Goal: Navigation & Orientation: Understand site structure

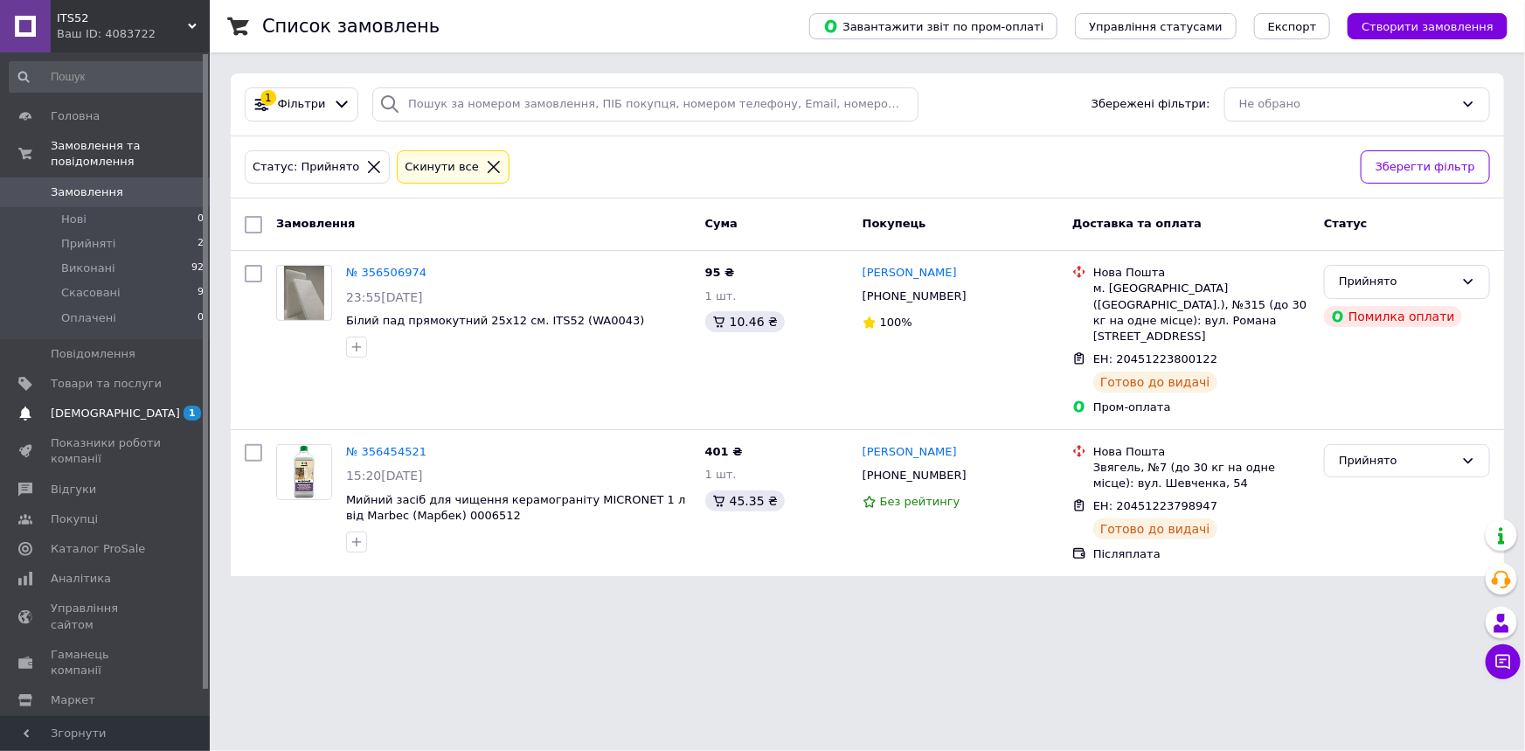
click at [86, 399] on link "[DEMOGRAPHIC_DATA] 1 0" at bounding box center [107, 414] width 214 height 30
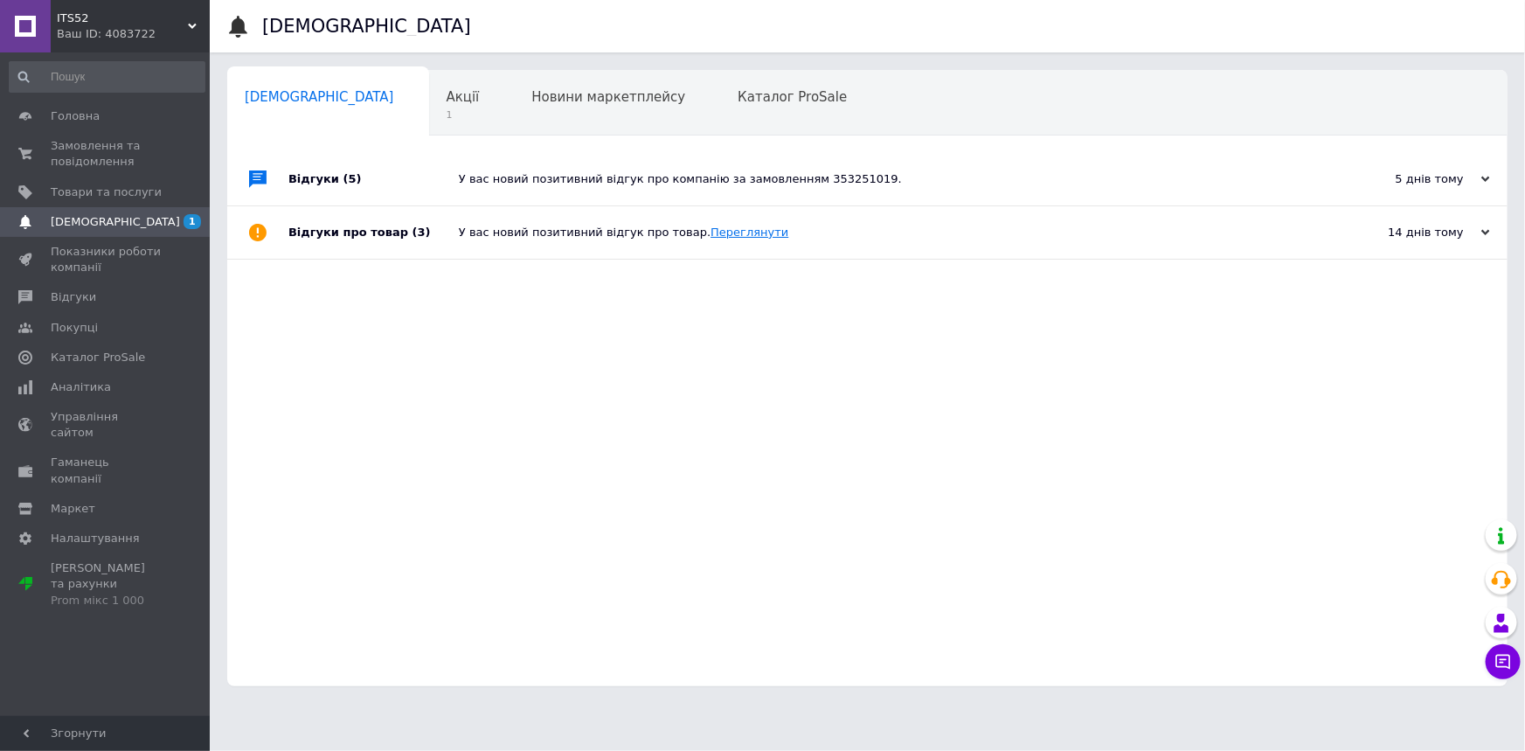
click at [711, 230] on link "Переглянути" at bounding box center [750, 231] width 78 height 13
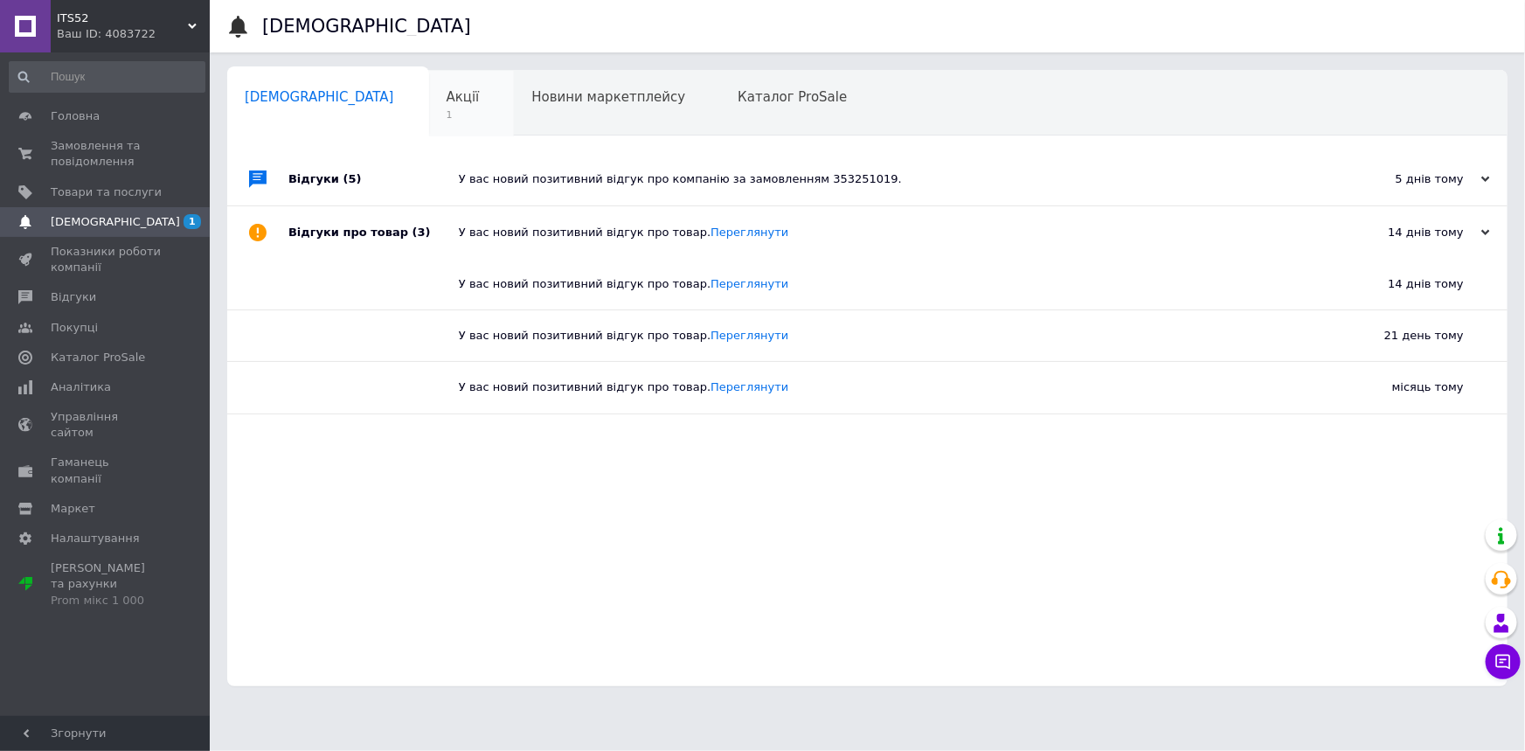
click at [429, 99] on div "Акції 1" at bounding box center [472, 104] width 86 height 66
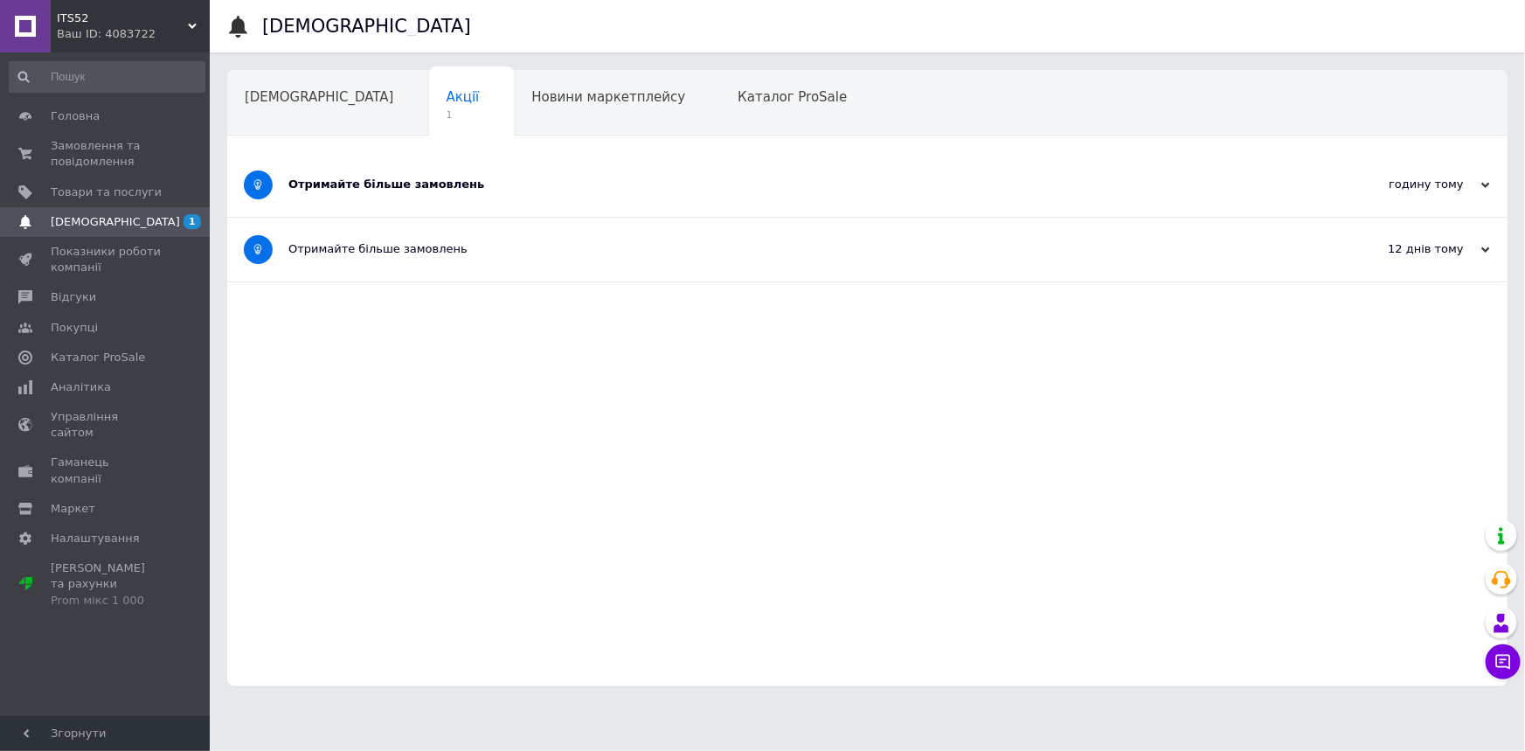
click at [394, 178] on div "Отримайте більше замовлень" at bounding box center [801, 185] width 1027 height 16
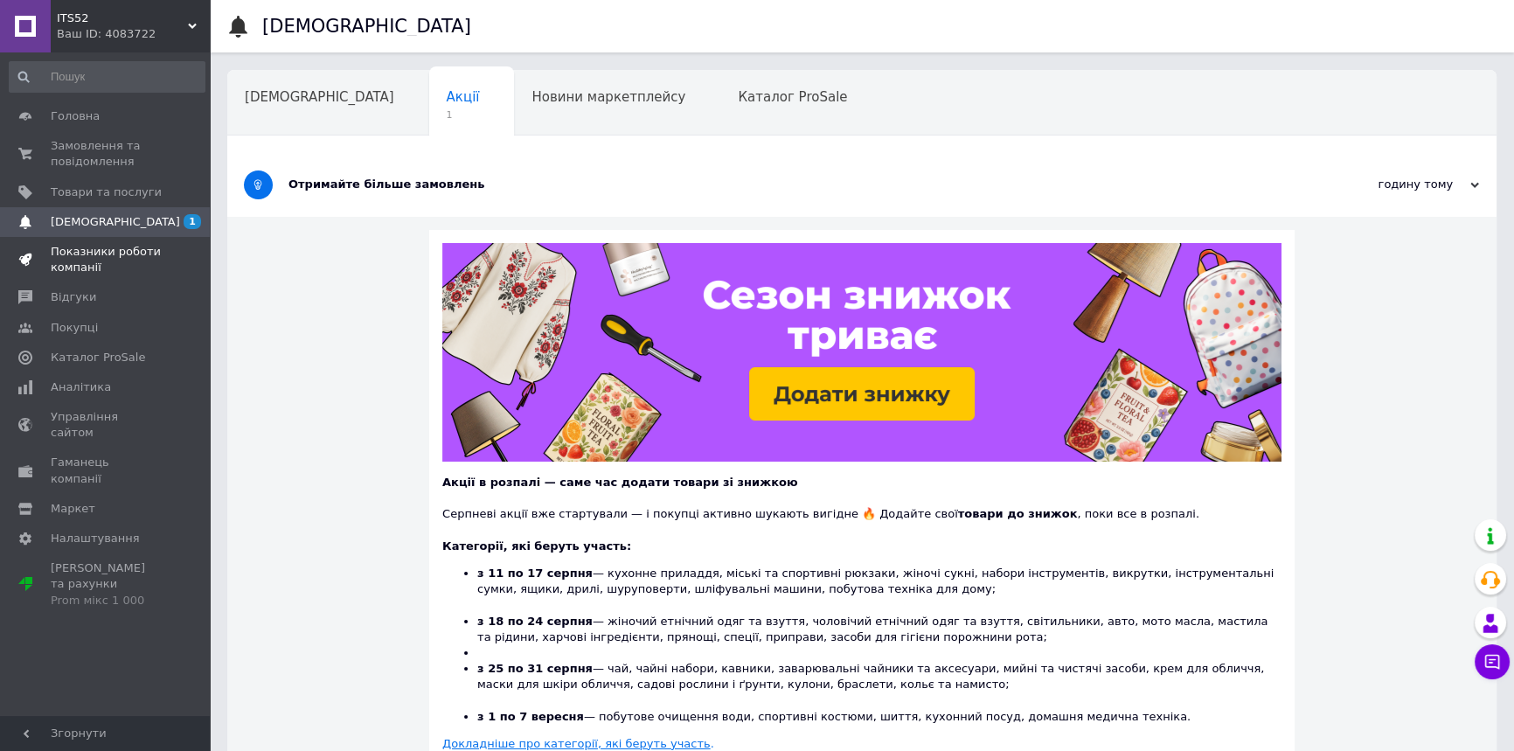
click at [99, 241] on link "Показники роботи компанії" at bounding box center [107, 259] width 214 height 45
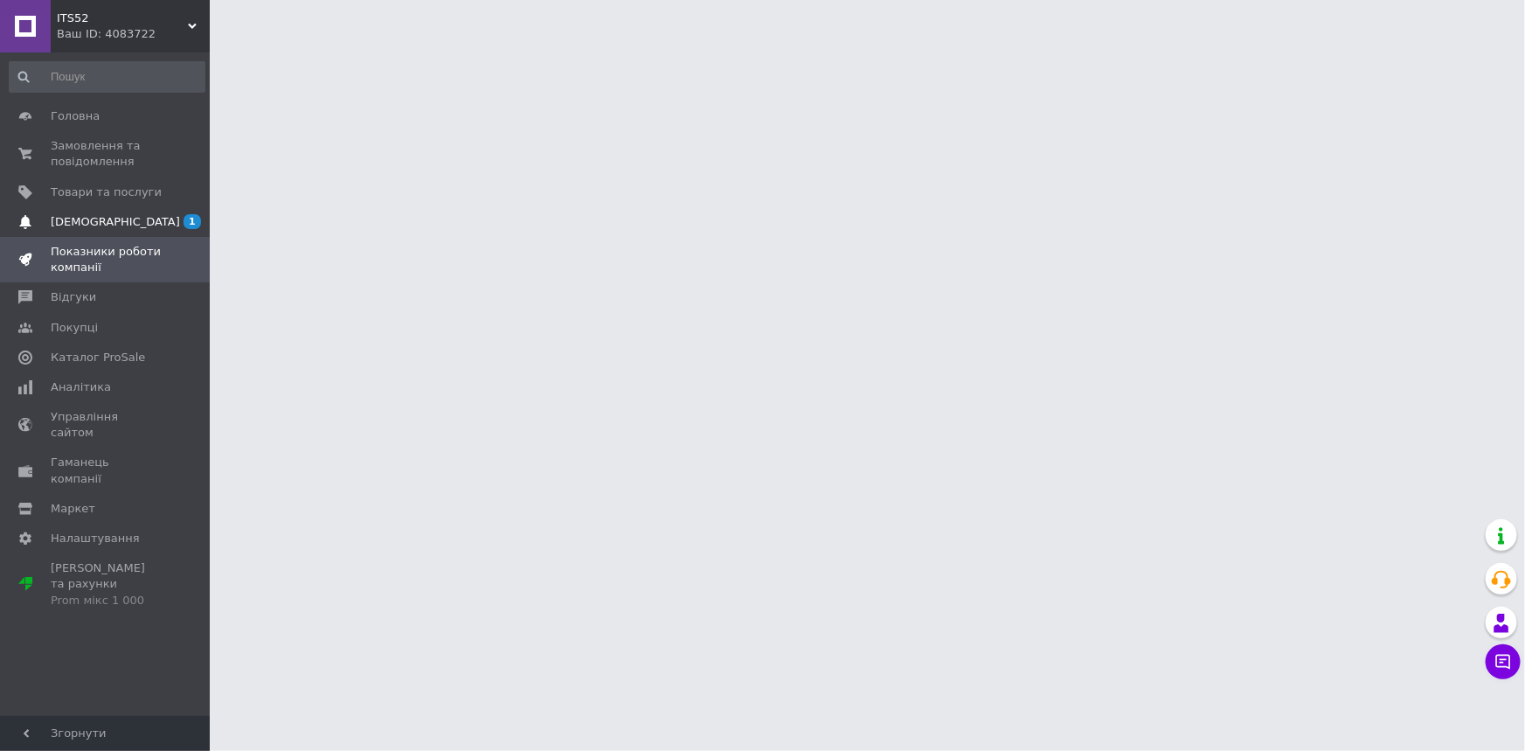
click at [108, 221] on span "[DEMOGRAPHIC_DATA]" at bounding box center [115, 222] width 129 height 16
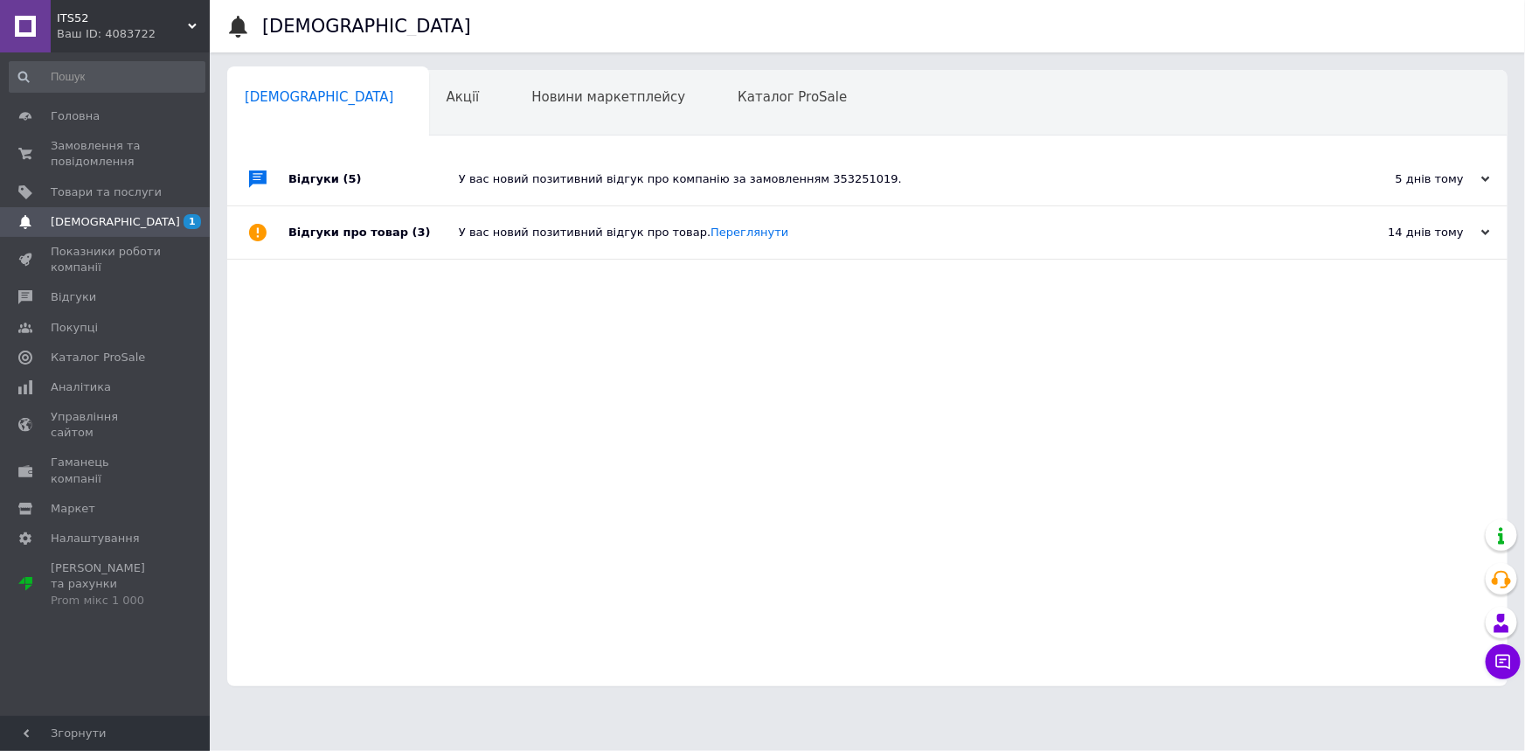
click at [621, 175] on div "У вас новий позитивний відгук про компанію за замовленням 353251019." at bounding box center [887, 179] width 857 height 16
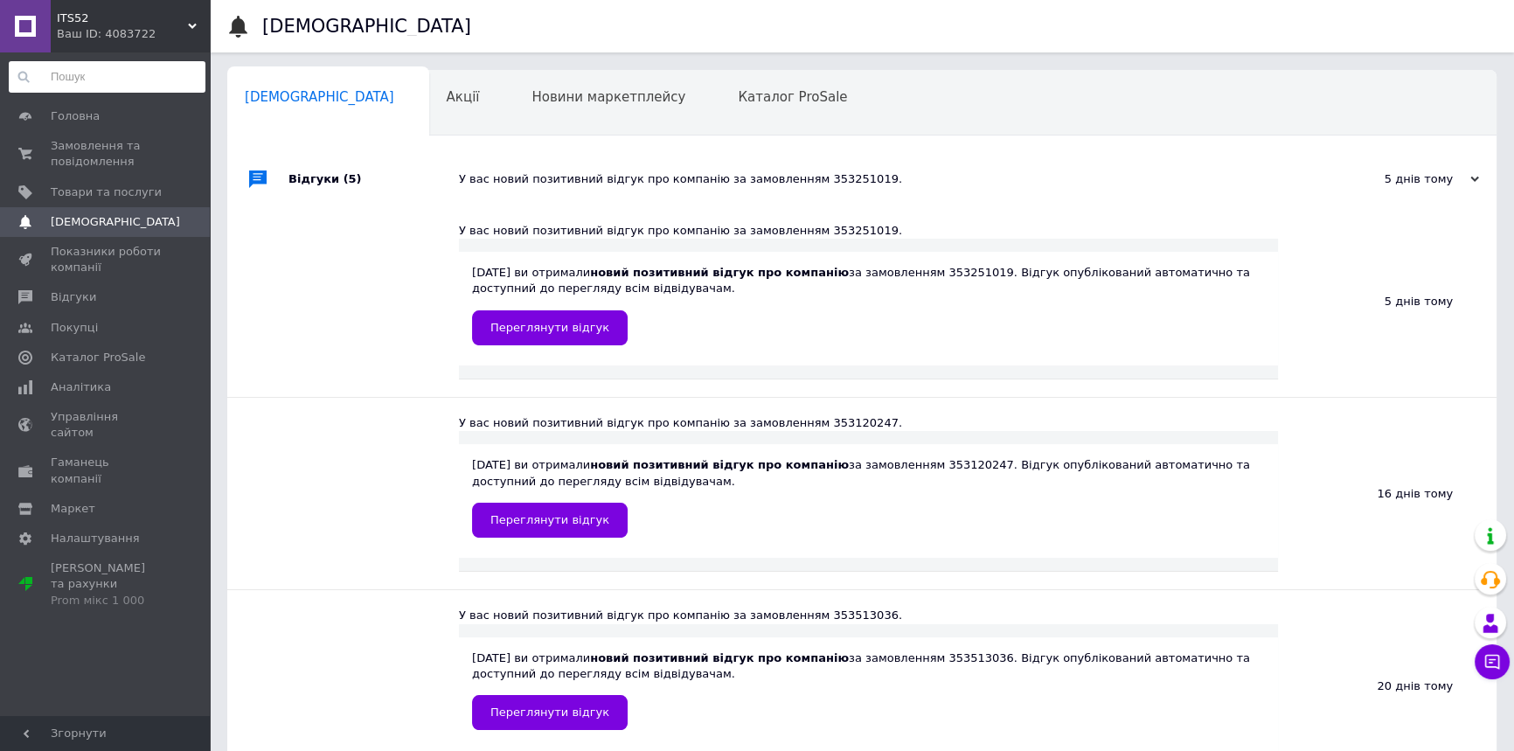
click at [85, 75] on input at bounding box center [107, 76] width 197 height 31
click at [79, 109] on span "Головна" at bounding box center [75, 116] width 49 height 16
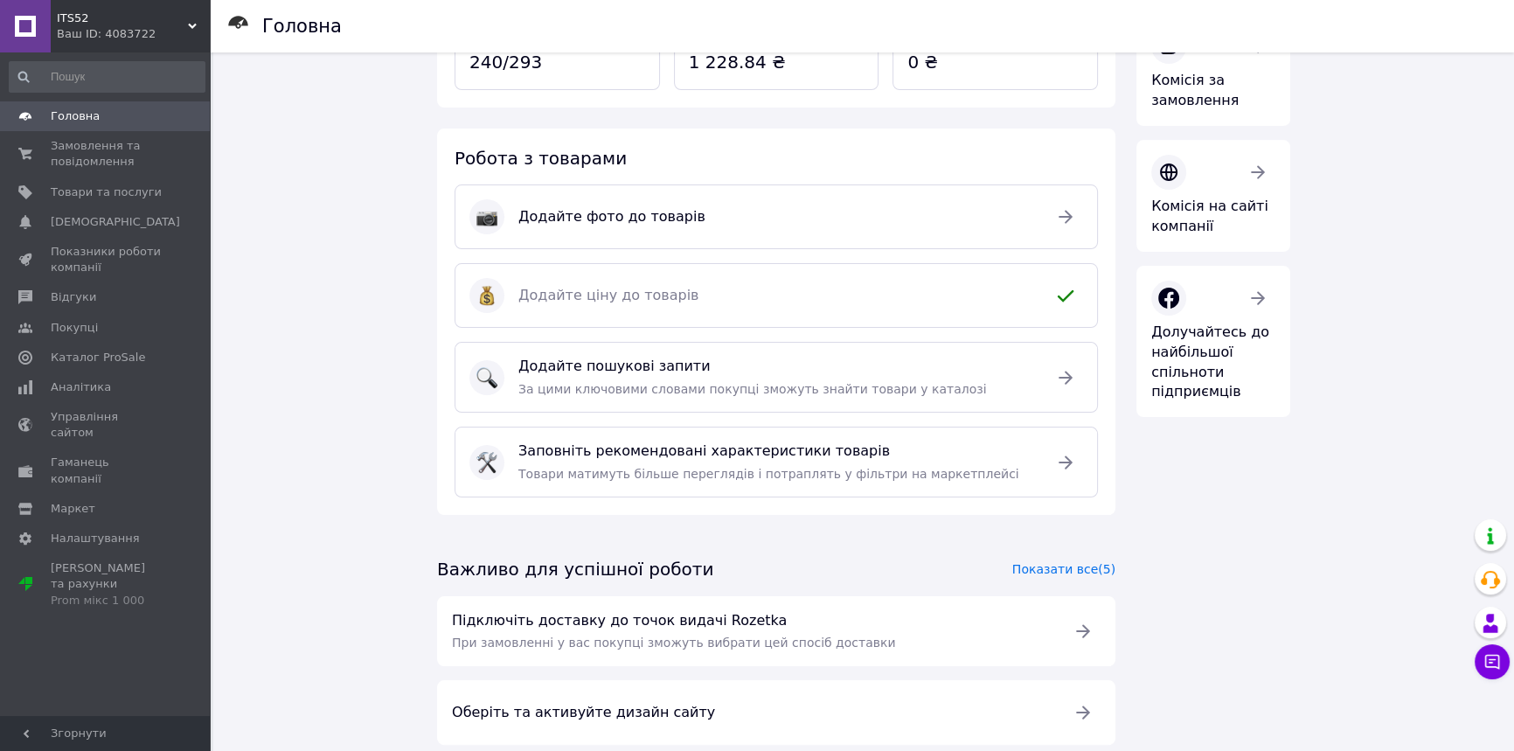
scroll to position [351, 0]
